Goal: Information Seeking & Learning: Learn about a topic

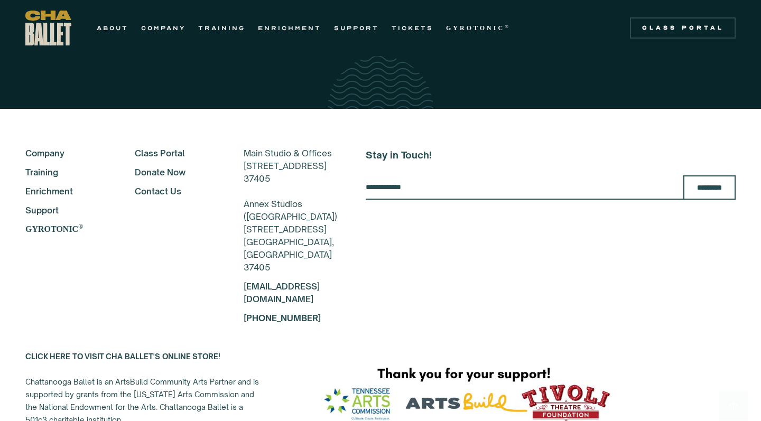
scroll to position [1884, 0]
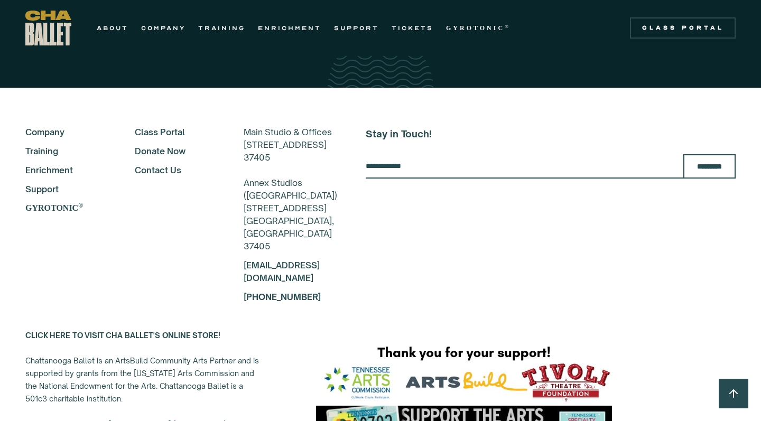
click at [146, 164] on link "Contact Us" at bounding box center [175, 170] width 81 height 13
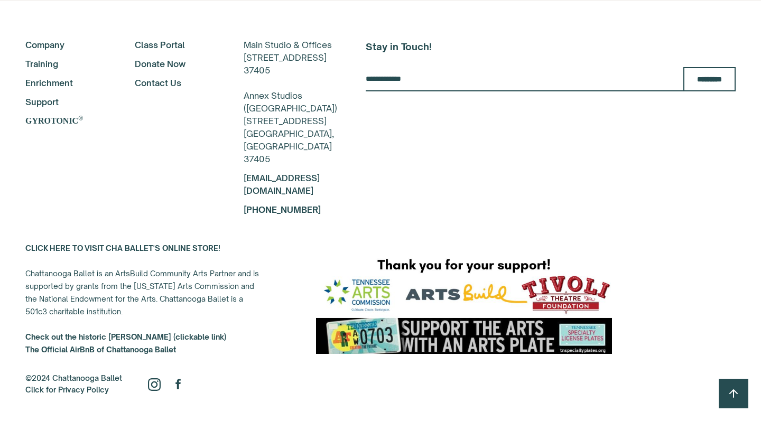
scroll to position [606, 0]
click at [150, 77] on link "Contact Us" at bounding box center [175, 83] width 81 height 13
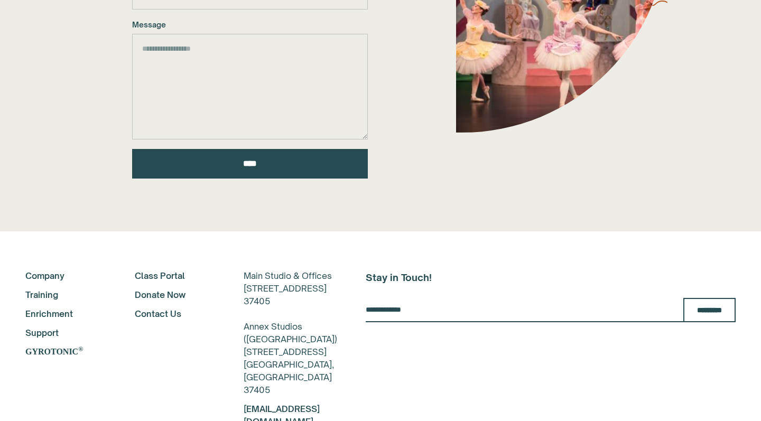
scroll to position [322, 0]
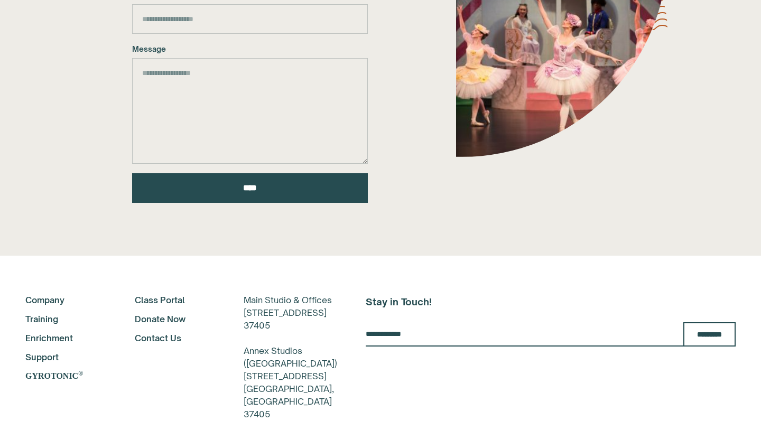
click at [152, 337] on link "Contact Us" at bounding box center [175, 338] width 81 height 13
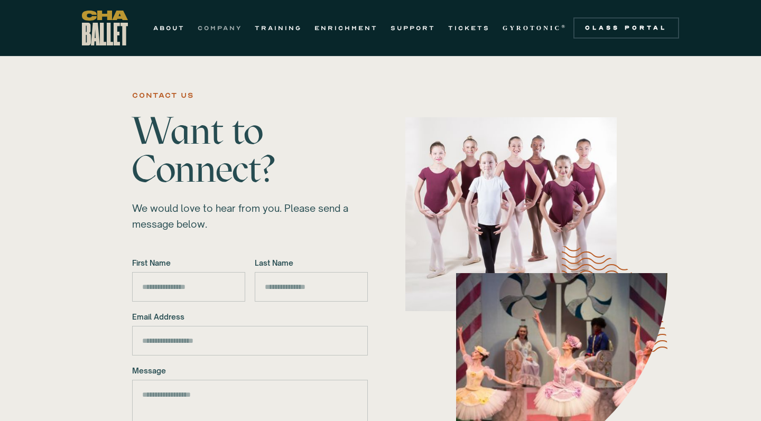
click at [216, 29] on link "COMPANY" at bounding box center [220, 28] width 44 height 13
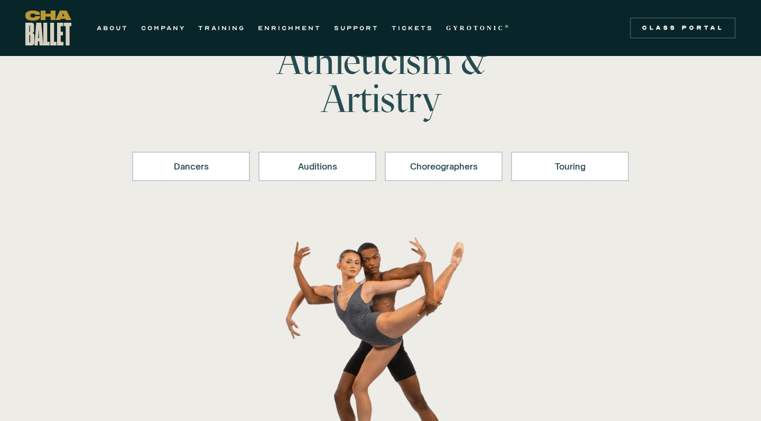
scroll to position [21, 0]
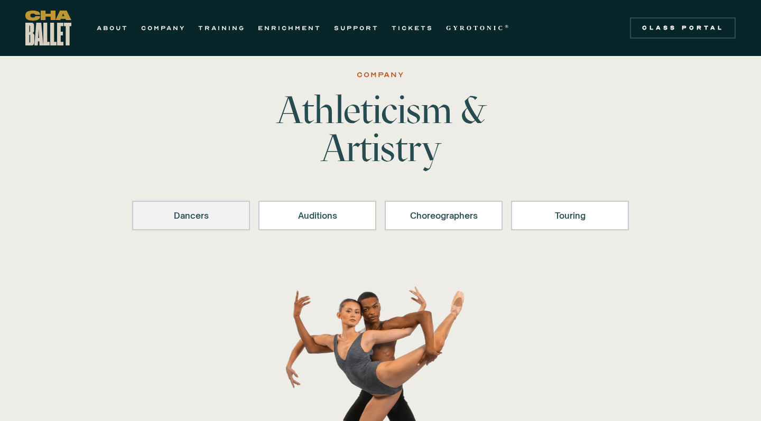
click at [189, 207] on link "Dancers" at bounding box center [191, 216] width 118 height 30
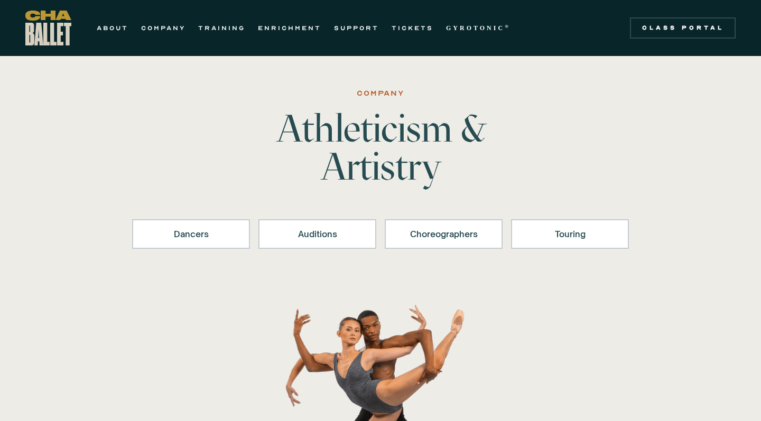
scroll to position [-4, 0]
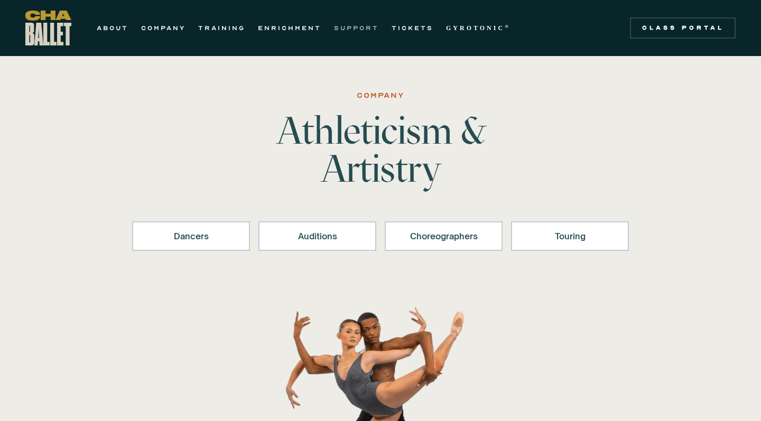
click at [367, 31] on link "SUPPORT" at bounding box center [356, 28] width 45 height 13
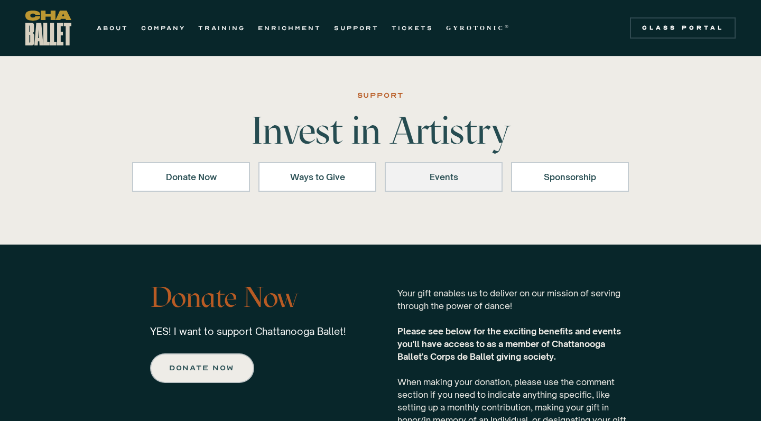
click at [434, 182] on div "Events" at bounding box center [444, 177] width 90 height 13
click at [169, 26] on link "COMPANY" at bounding box center [163, 28] width 44 height 13
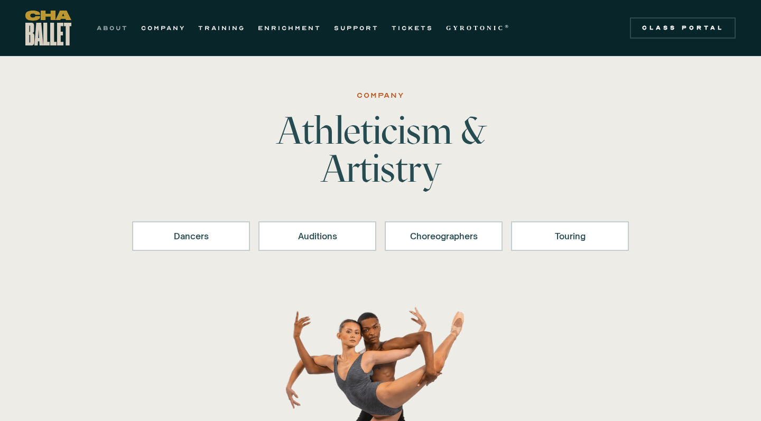
click at [118, 27] on link "ABOUT" at bounding box center [113, 28] width 32 height 13
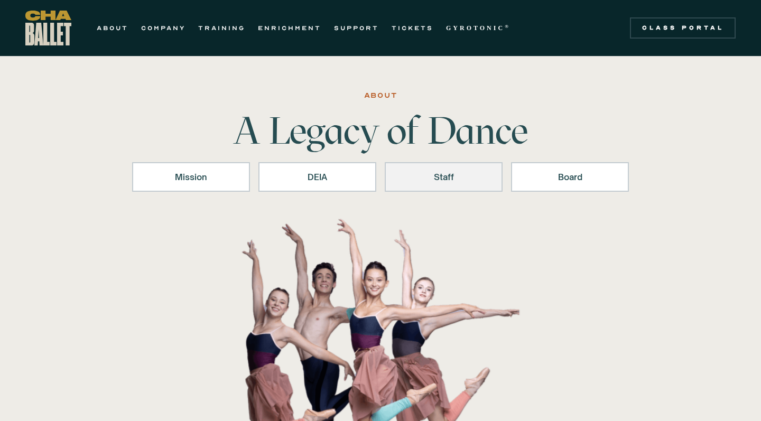
click at [457, 177] on div "Staff" at bounding box center [444, 177] width 90 height 13
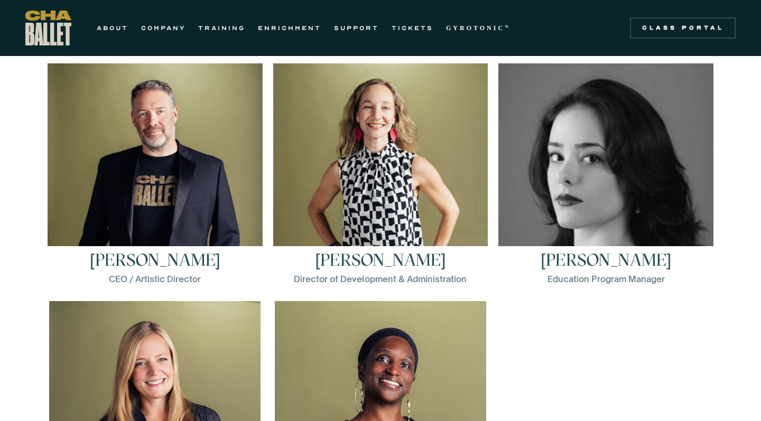
scroll to position [1478, 0]
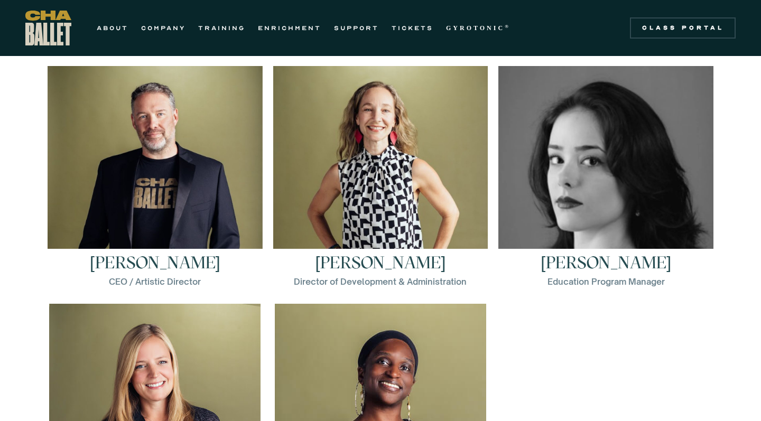
click at [362, 262] on h3 "[PERSON_NAME]" at bounding box center [381, 262] width 131 height 17
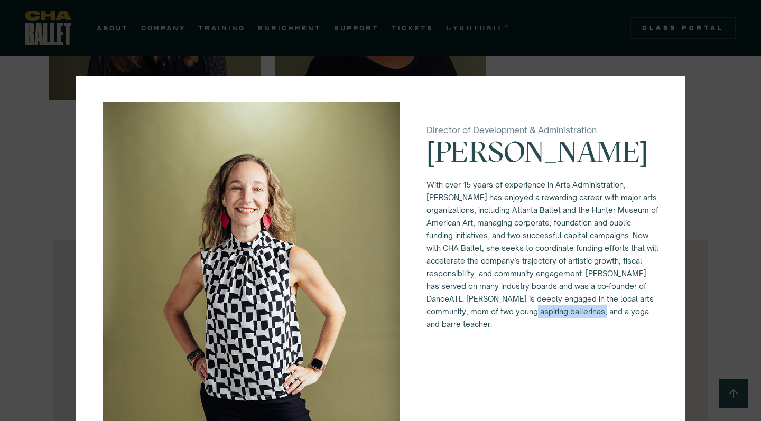
drag, startPoint x: 495, startPoint y: 346, endPoint x: 529, endPoint y: 421, distance: 82.5
click at [529, 421] on div "Director of Development & Administration Aly Brock Haugland With over 15 years …" at bounding box center [543, 326] width 232 height 446
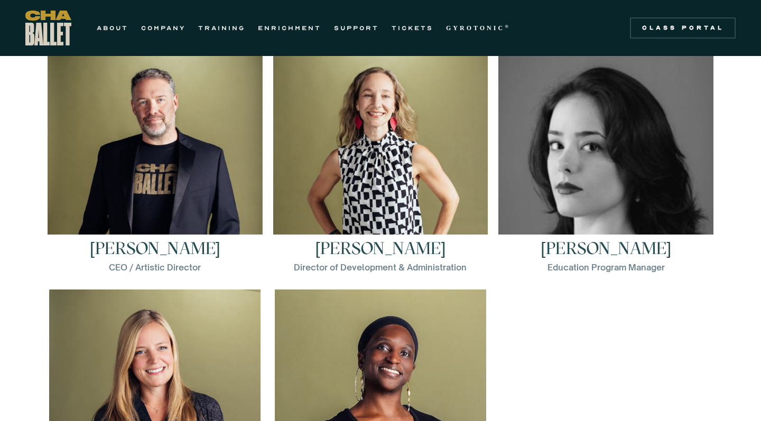
scroll to position [1484, 0]
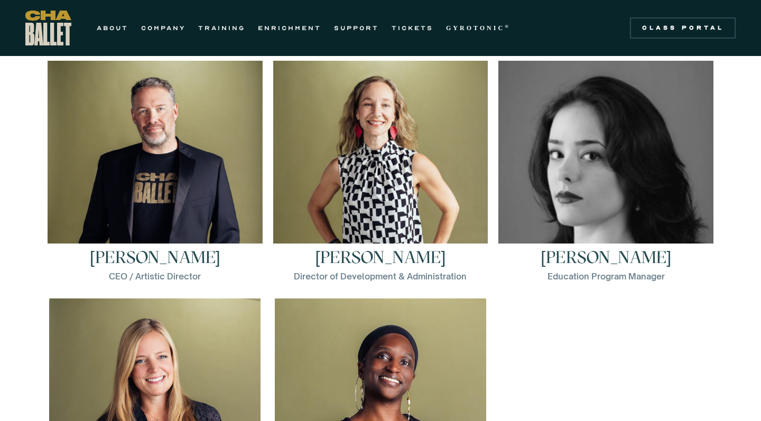
click at [149, 249] on h3 "Brian McSween" at bounding box center [155, 257] width 131 height 17
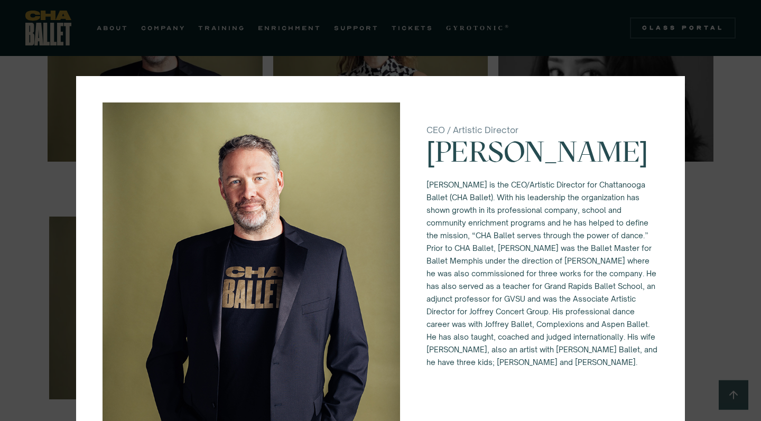
scroll to position [1571, 0]
click at [633, 61] on div "CEO / Artistic Director Brian McSween Brian McSween is the CEO/Artistic Directo…" at bounding box center [380, 210] width 761 height 421
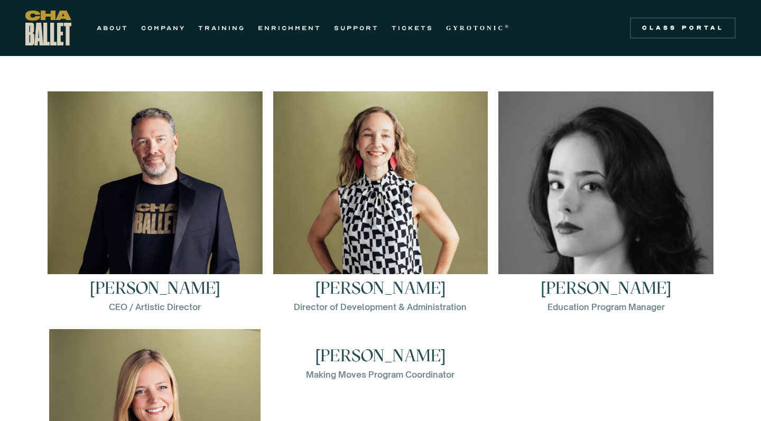
scroll to position [1441, 0]
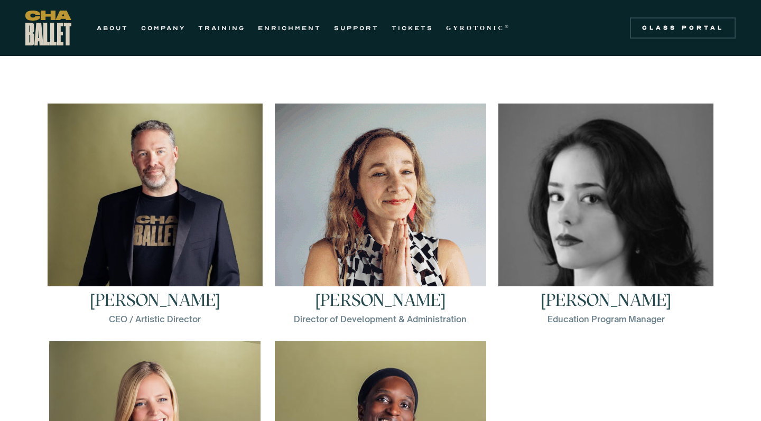
click at [404, 187] on img at bounding box center [380, 209] width 211 height 211
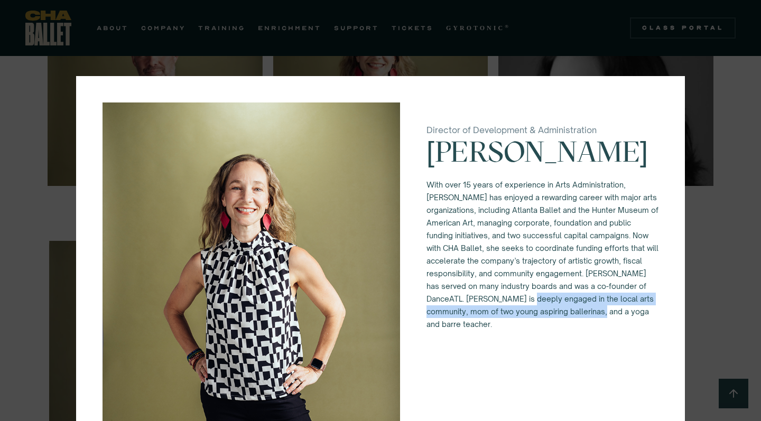
drag, startPoint x: 507, startPoint y: 331, endPoint x: 489, endPoint y: 420, distance: 91.1
click at [489, 420] on div "Director of Development & Administration Aly Brock Haugland With over 15 years …" at bounding box center [543, 326] width 232 height 446
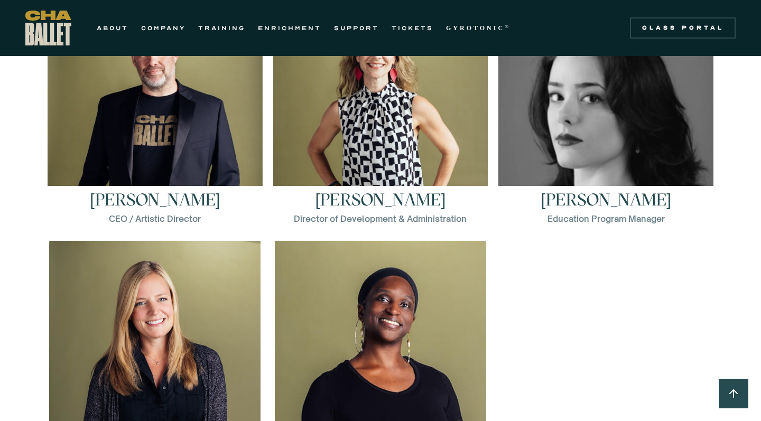
scroll to position [1551, 0]
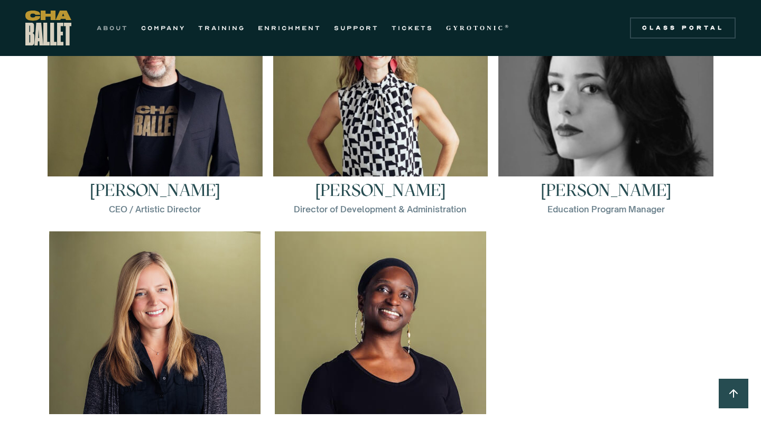
click at [103, 26] on link "ABOUT" at bounding box center [113, 28] width 32 height 13
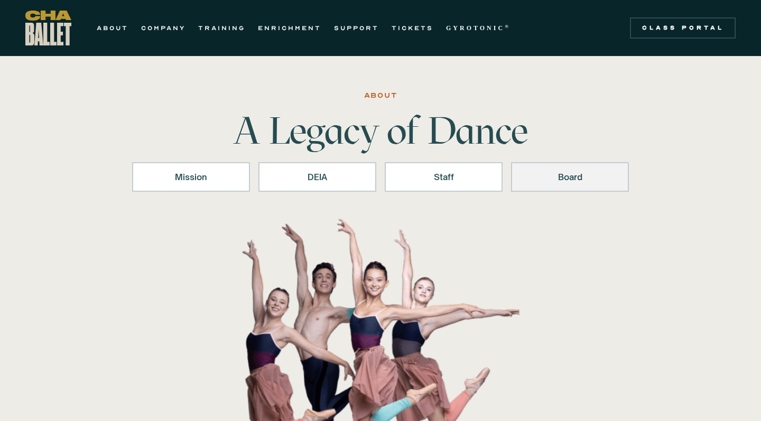
click at [578, 191] on link "Board" at bounding box center [570, 177] width 118 height 30
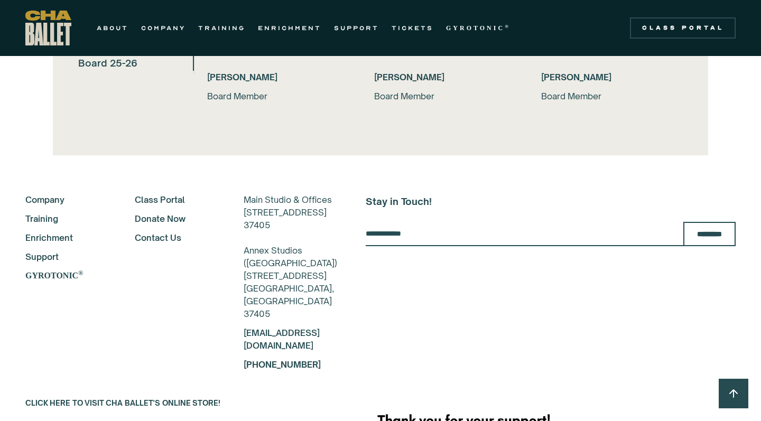
scroll to position [2415, 0]
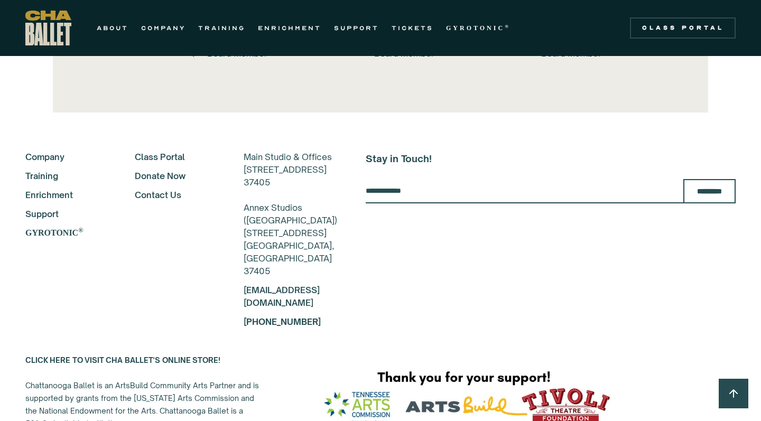
click at [30, 212] on link "Support" at bounding box center [65, 214] width 81 height 13
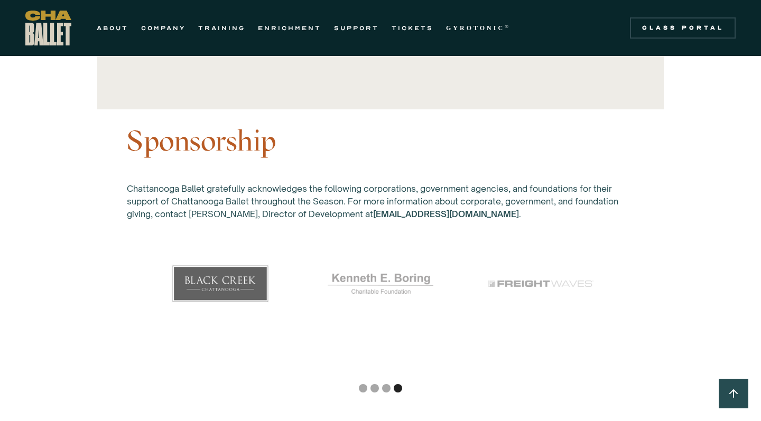
scroll to position [2973, 0]
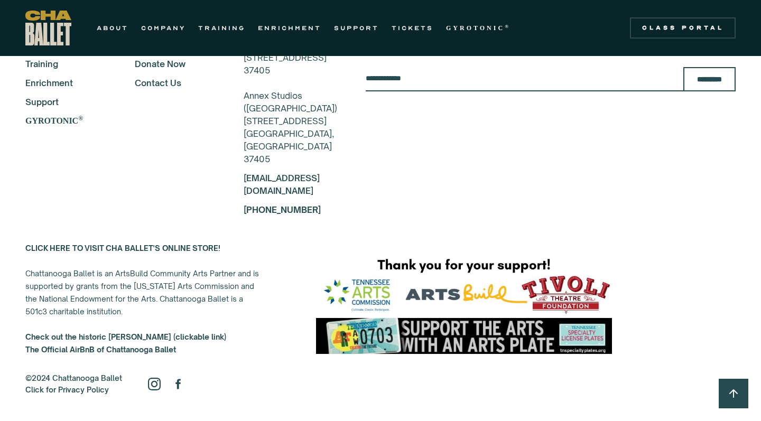
click at [60, 244] on strong "CLICK HERE TO VISIT CHA BALLET'S ONLINE STORE!" at bounding box center [122, 248] width 195 height 9
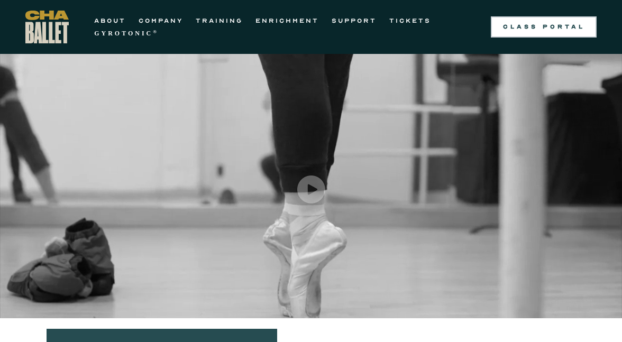
click at [536, 31] on div "Class Portal" at bounding box center [543, 27] width 93 height 8
